Goal: Task Accomplishment & Management: Manage account settings

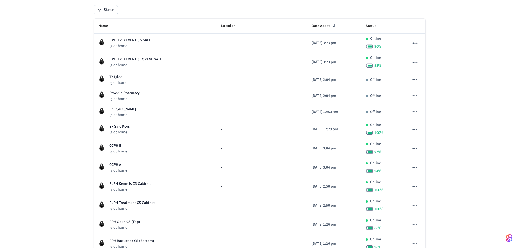
scroll to position [54, 0]
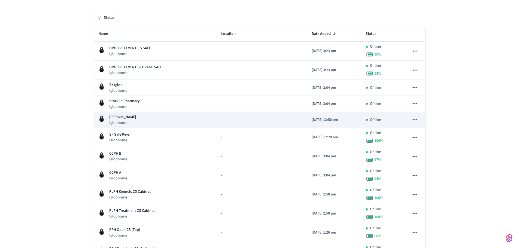
click at [178, 121] on div "Voorhees Igloohome" at bounding box center [155, 119] width 114 height 11
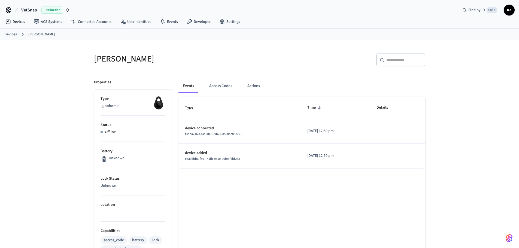
click at [11, 35] on link "Devices" at bounding box center [10, 35] width 13 height 6
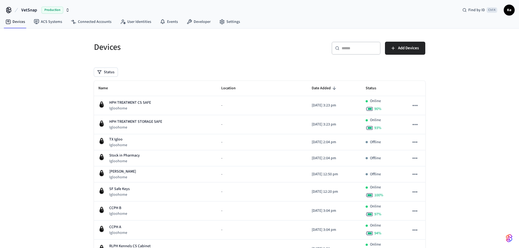
click at [350, 47] on input "text" at bounding box center [359, 47] width 35 height 5
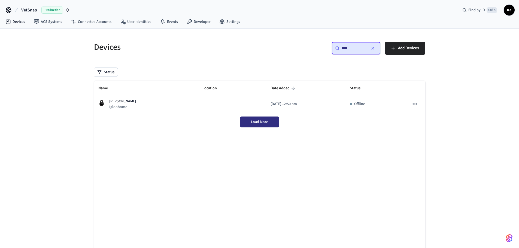
type input "****"
click at [256, 123] on span "Load More" at bounding box center [259, 121] width 17 height 5
click at [259, 65] on div "Devices ​ **** ​ Add Devices Status Name Location Date Added Status Voorhees Ig…" at bounding box center [260, 152] width 340 height 234
click at [372, 48] on icon "button" at bounding box center [373, 48] width 4 height 4
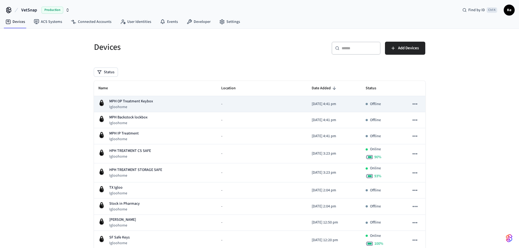
click at [414, 104] on icon "sticky table" at bounding box center [414, 104] width 7 height 7
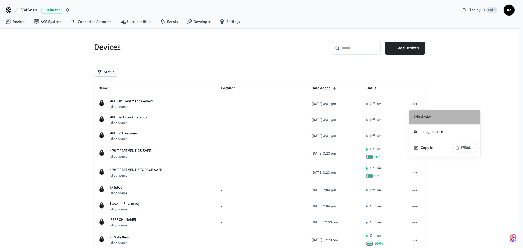
click at [425, 119] on li "Edit device" at bounding box center [444, 117] width 71 height 15
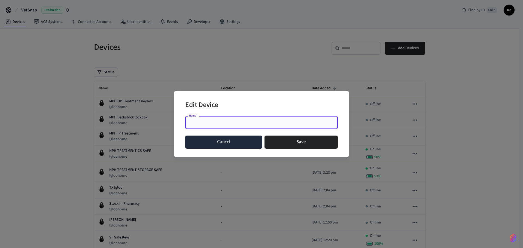
click at [234, 144] on button "Cancel" at bounding box center [223, 142] width 77 height 13
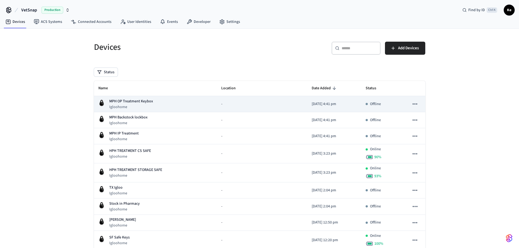
click at [167, 104] on div "MPH OP Treatment Keybox Igloohome" at bounding box center [155, 104] width 114 height 11
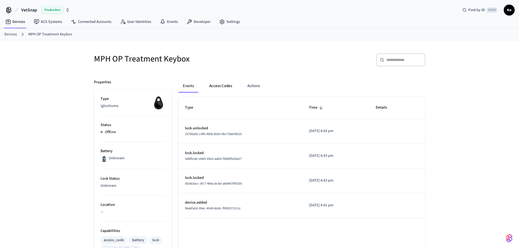
click at [221, 87] on button "Access Codes" at bounding box center [221, 86] width 32 height 13
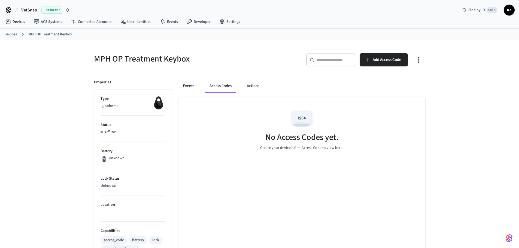
click at [191, 90] on button "Events" at bounding box center [188, 86] width 20 height 13
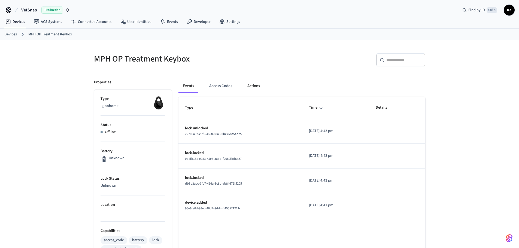
click at [245, 89] on button "Actions" at bounding box center [253, 86] width 21 height 13
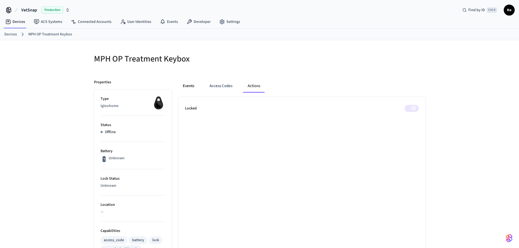
click at [190, 88] on button "Events" at bounding box center [188, 86] width 20 height 13
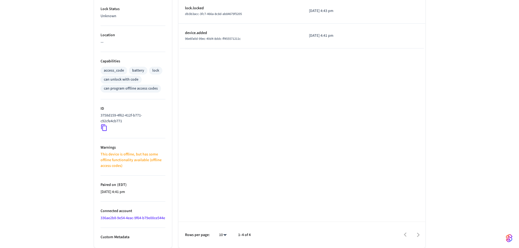
scroll to position [175, 0]
click at [119, 215] on link "336ae2b8-9e54-4eac-9f64-b79e00ce544e" at bounding box center [133, 217] width 65 height 5
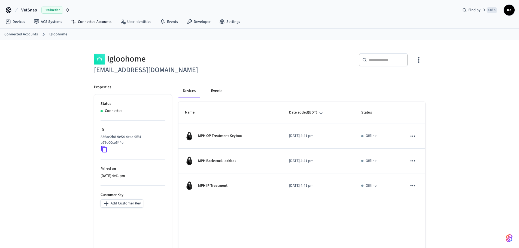
click at [215, 94] on button "Events" at bounding box center [216, 90] width 20 height 13
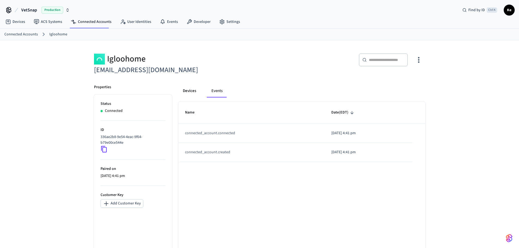
click at [186, 94] on button "Devices" at bounding box center [189, 90] width 22 height 13
